Goal: Navigation & Orientation: Understand site structure

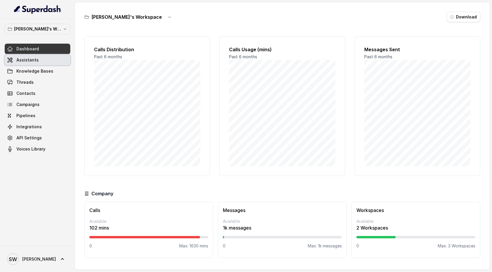
click at [44, 60] on link "Assistants" at bounding box center [38, 60] width 66 height 11
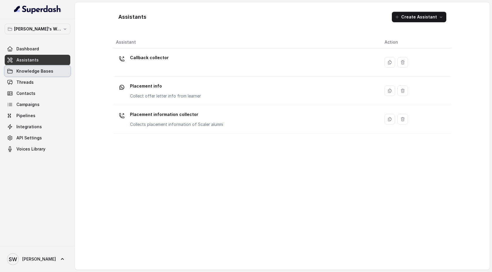
click at [42, 71] on span "Knowledge Bases" at bounding box center [34, 71] width 37 height 6
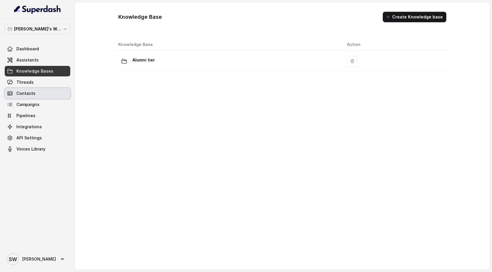
click at [37, 96] on link "Contacts" at bounding box center [38, 93] width 66 height 11
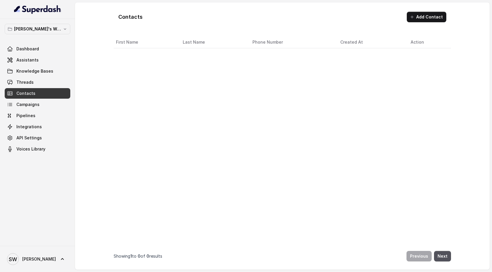
click at [40, 86] on link "Threads" at bounding box center [38, 82] width 66 height 11
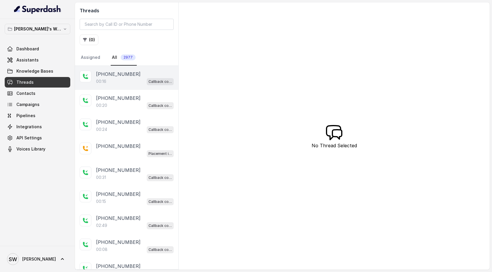
click at [127, 76] on p "[PHONE_NUMBER]" at bounding box center [118, 74] width 45 height 7
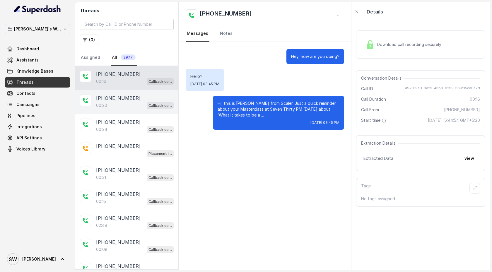
click at [124, 106] on div "00:20 Callback collector" at bounding box center [135, 106] width 78 height 8
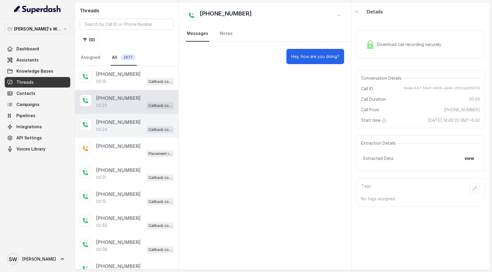
click at [125, 132] on div "00:24 Callback collector" at bounding box center [135, 130] width 78 height 8
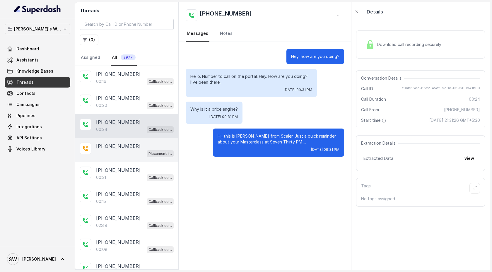
click at [120, 153] on div "Placement information collector" at bounding box center [135, 154] width 78 height 8
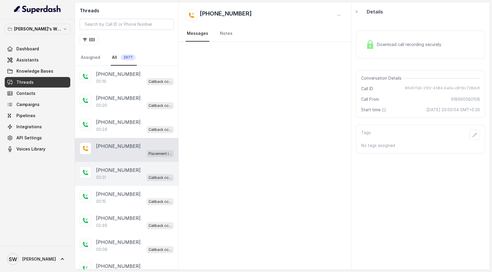
click at [120, 176] on div "00:31 Callback collector" at bounding box center [135, 178] width 78 height 8
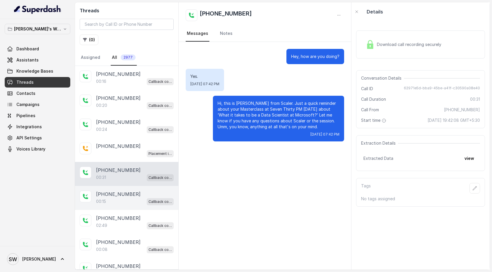
click at [123, 208] on div "[PHONE_NUMBER]:15 Callback collector" at bounding box center [126, 198] width 103 height 24
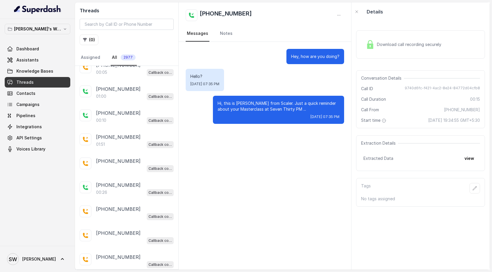
scroll to position [511, 0]
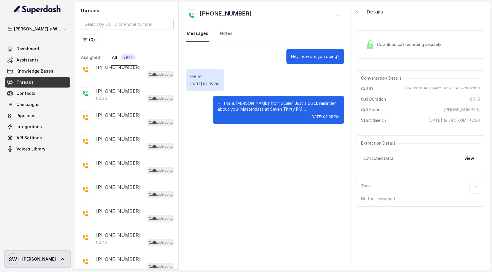
click at [41, 261] on link "SW [PERSON_NAME]" at bounding box center [38, 259] width 66 height 16
click at [48, 204] on nav "[PERSON_NAME]'s Workspace Dashboard Assistants Knowledge Bases Threads Contacts…" at bounding box center [37, 136] width 75 height 272
